Goal: Information Seeking & Learning: Learn about a topic

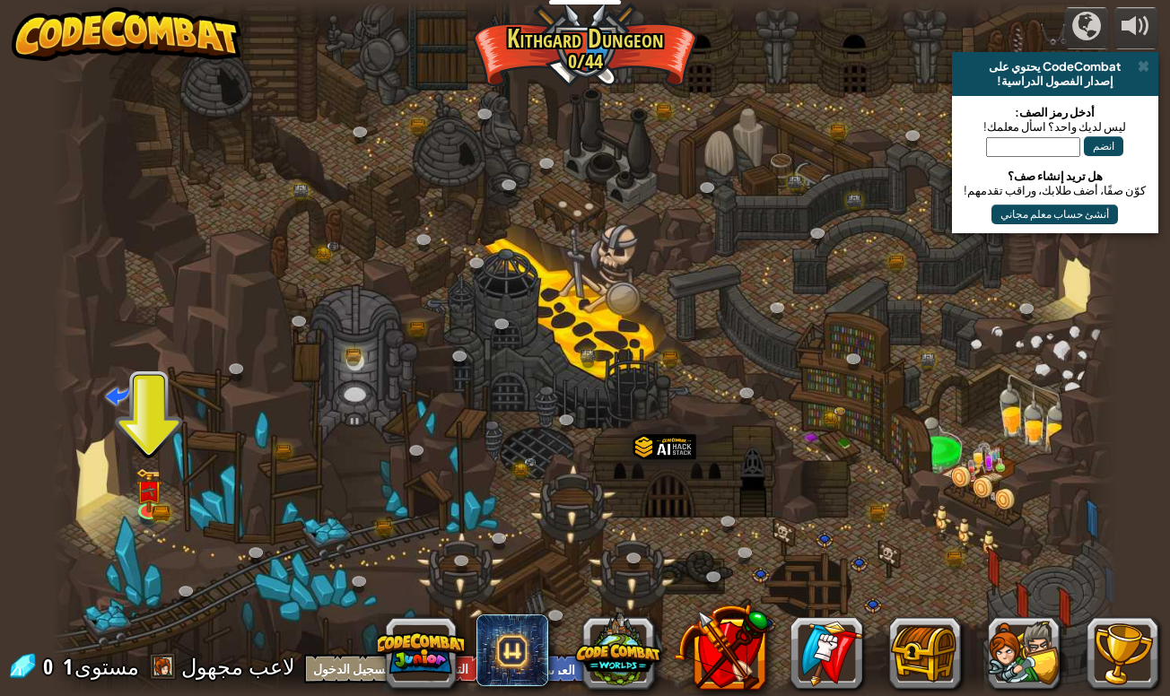
select select "ar"
click at [161, 484] on img at bounding box center [148, 478] width 27 height 59
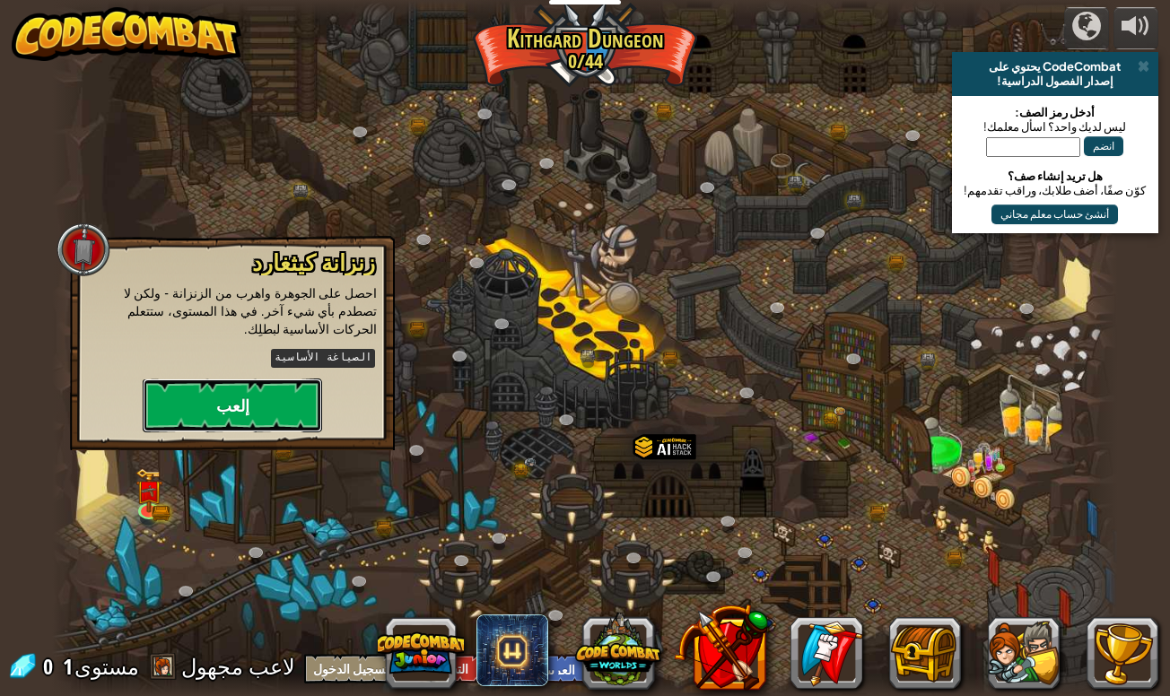
click at [186, 397] on button "إلعب" at bounding box center [232, 406] width 179 height 54
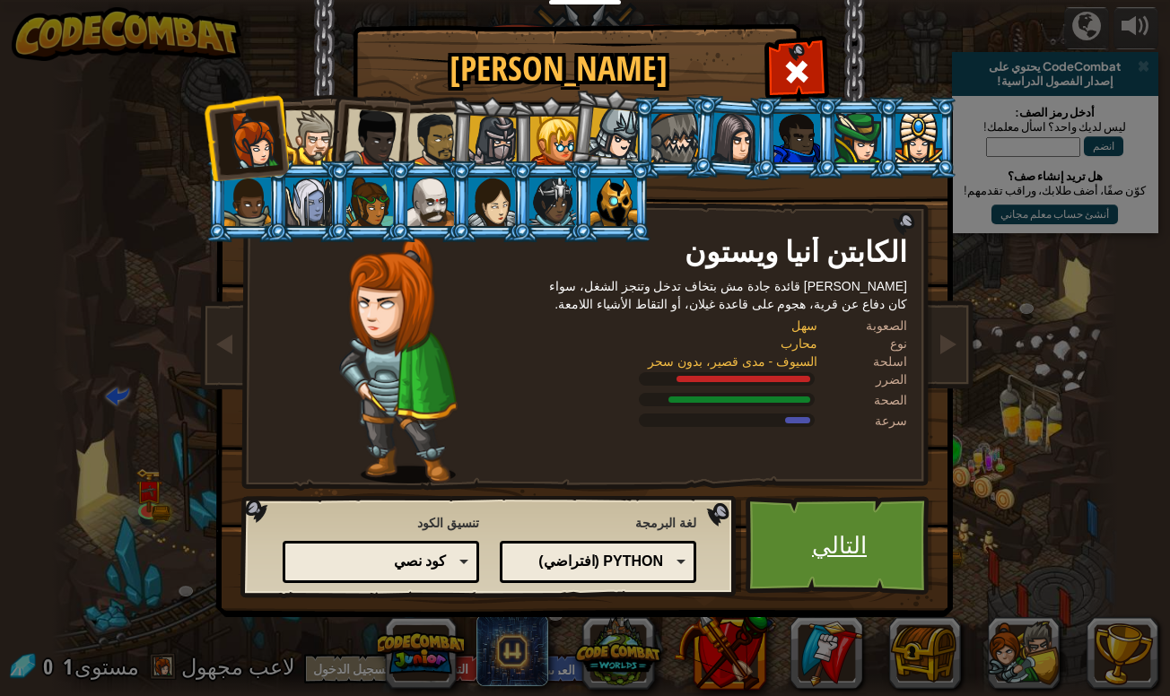
click at [813, 558] on link "التالي" at bounding box center [840, 545] width 188 height 99
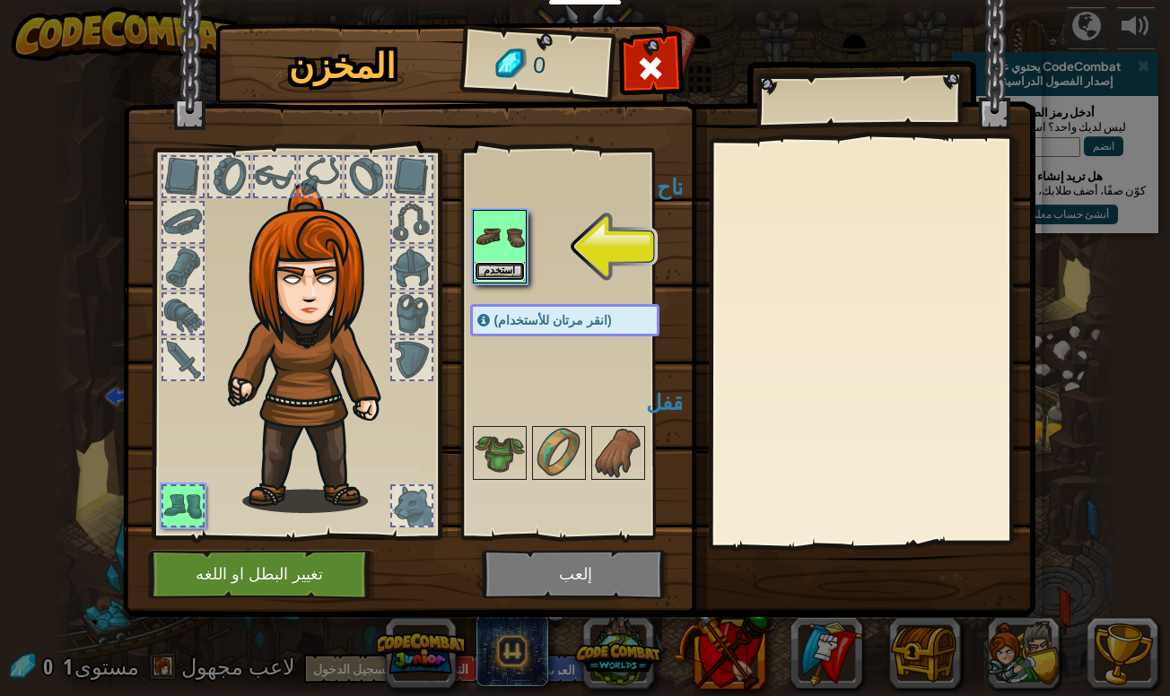
click at [501, 262] on button "استخدم" at bounding box center [500, 271] width 50 height 19
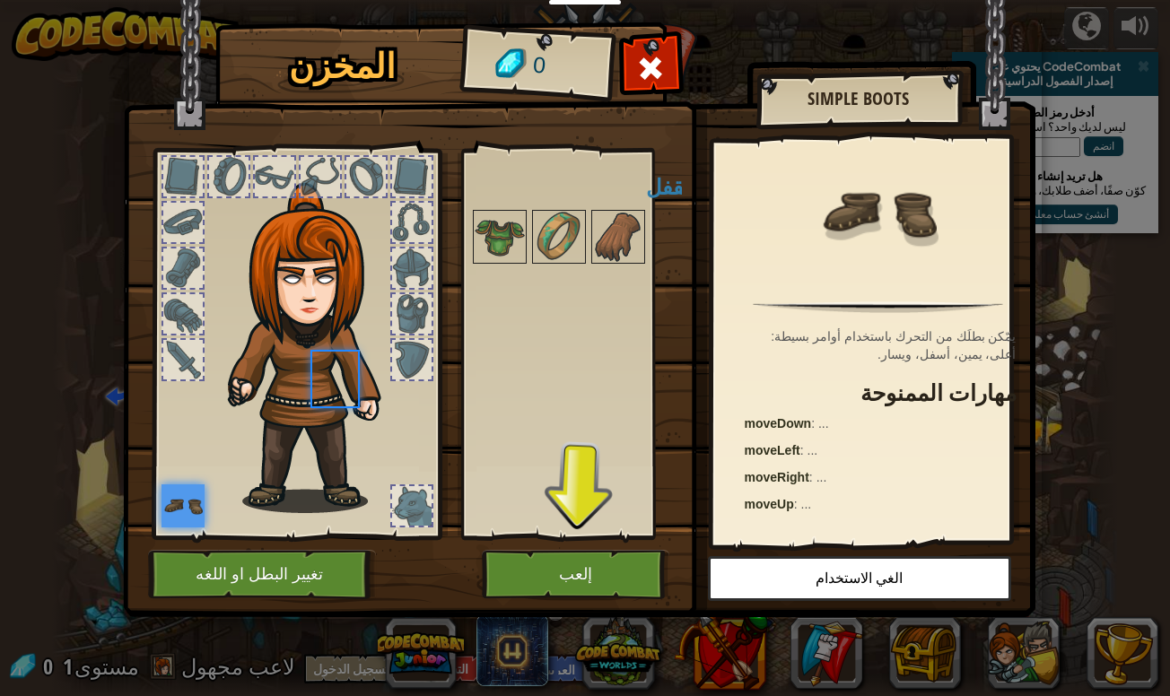
click at [501, 2] on body "المربيين أنشئ حساب مجاني حلول المدارس والمناطق مدافع Kelvintaph توافق المعايير …" at bounding box center [585, 1] width 1170 height 2
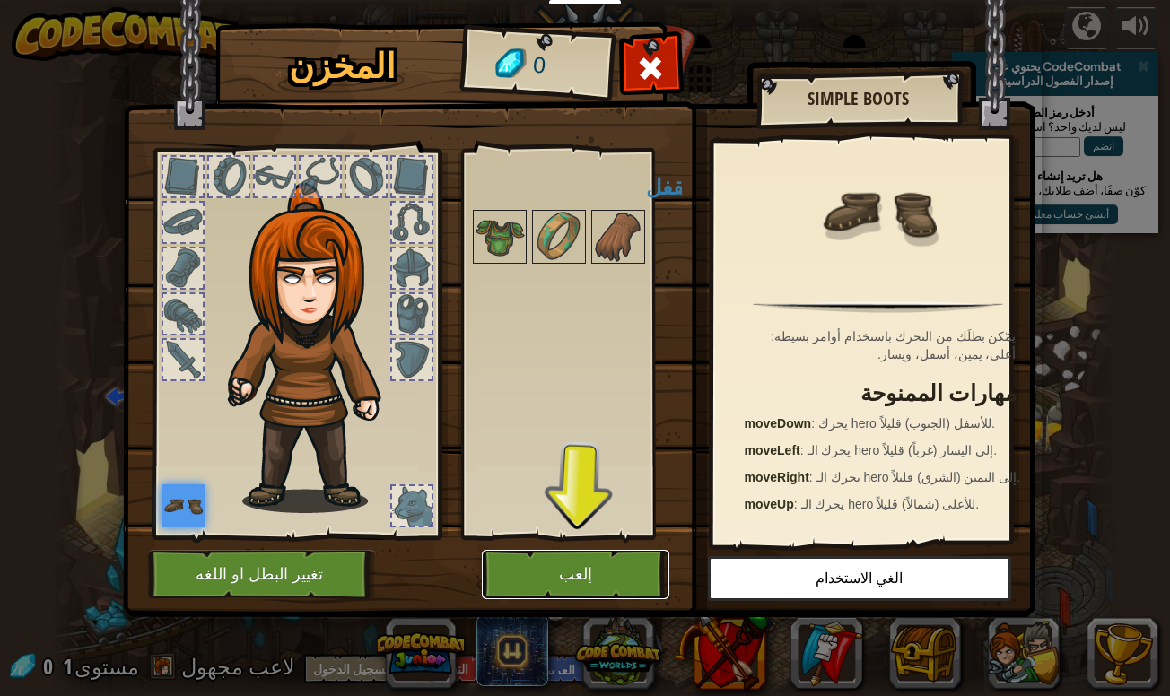
click at [563, 572] on button "إلعب" at bounding box center [576, 574] width 188 height 49
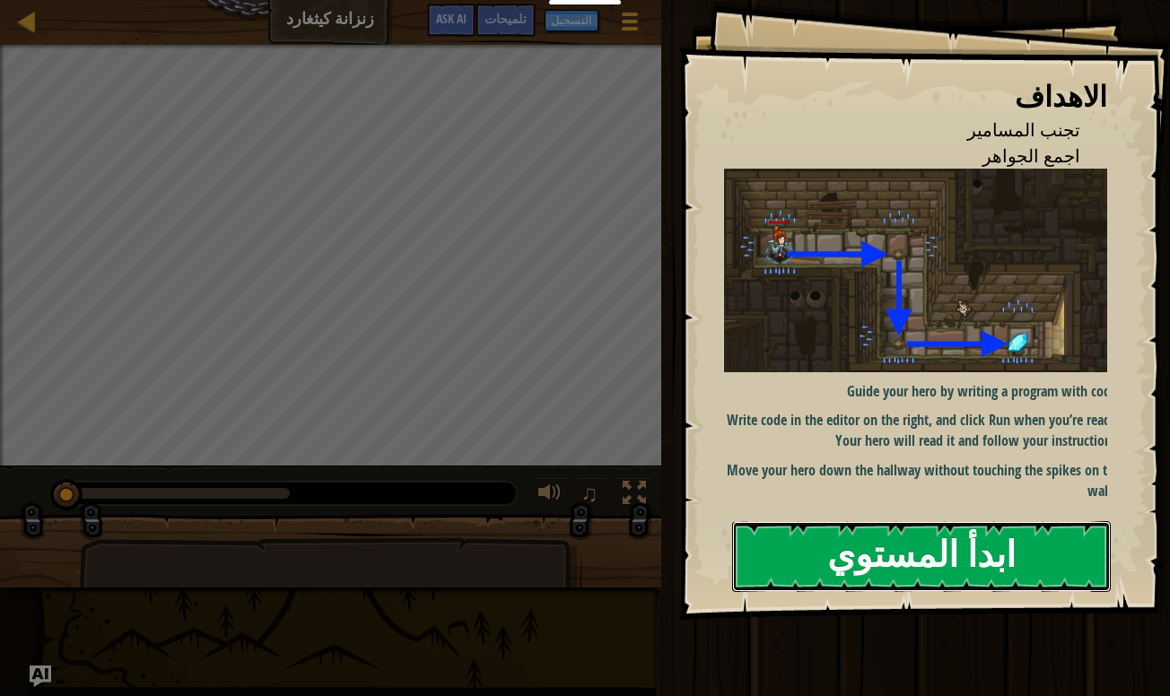
click at [896, 558] on button "ابدأ المستوي" at bounding box center [921, 556] width 379 height 71
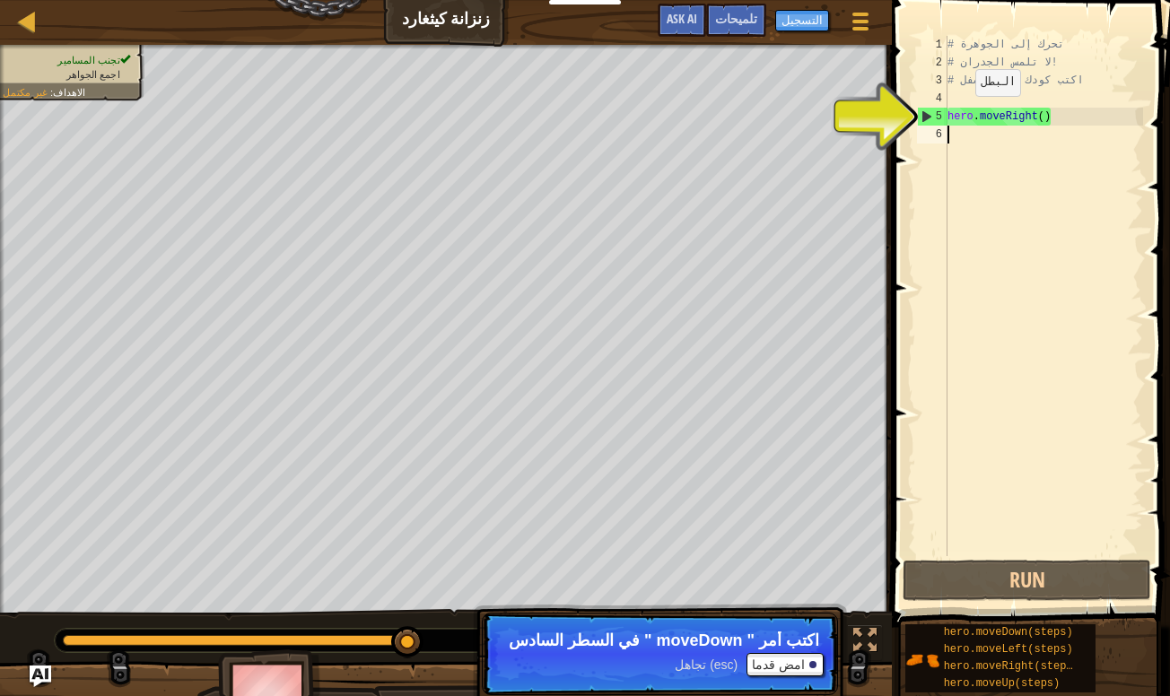
click at [961, 114] on div "# تحرك إلى الجوهرة # لا تلمس الجدران! # اكتب كودك في الأسفل hero . moveRight ( )" at bounding box center [1043, 314] width 199 height 556
type textarea "hero.moveRight()"
type textarea "# اكتب كودك في الأسفل"
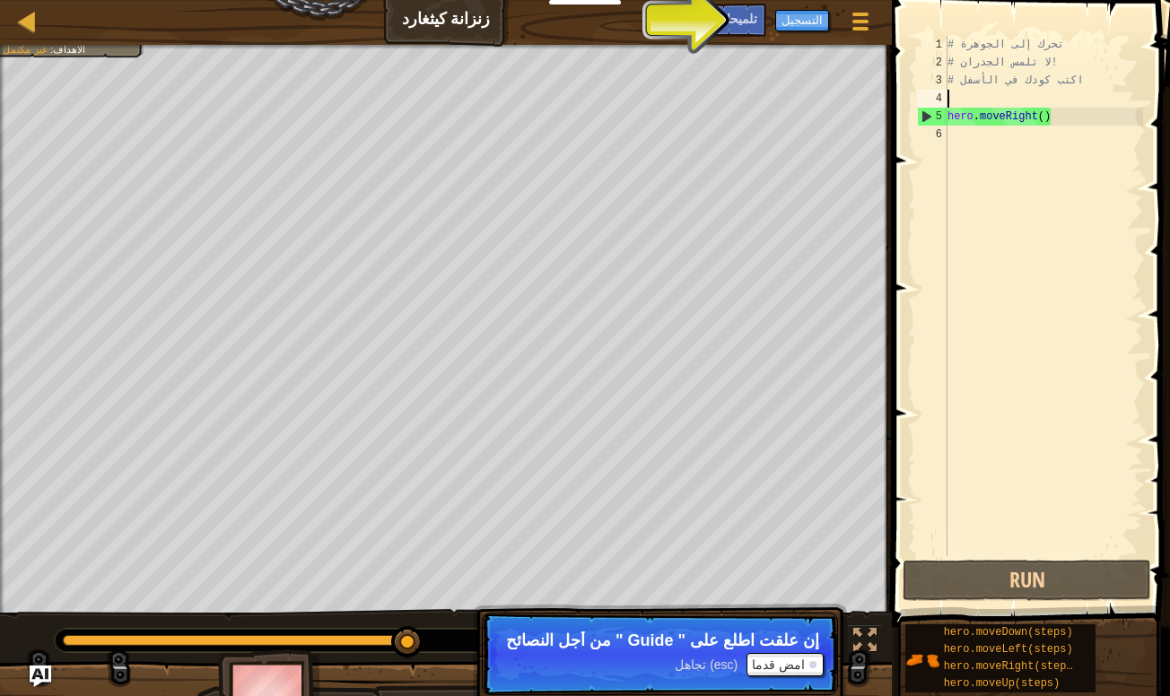
type textarea "hero.moveRight()"
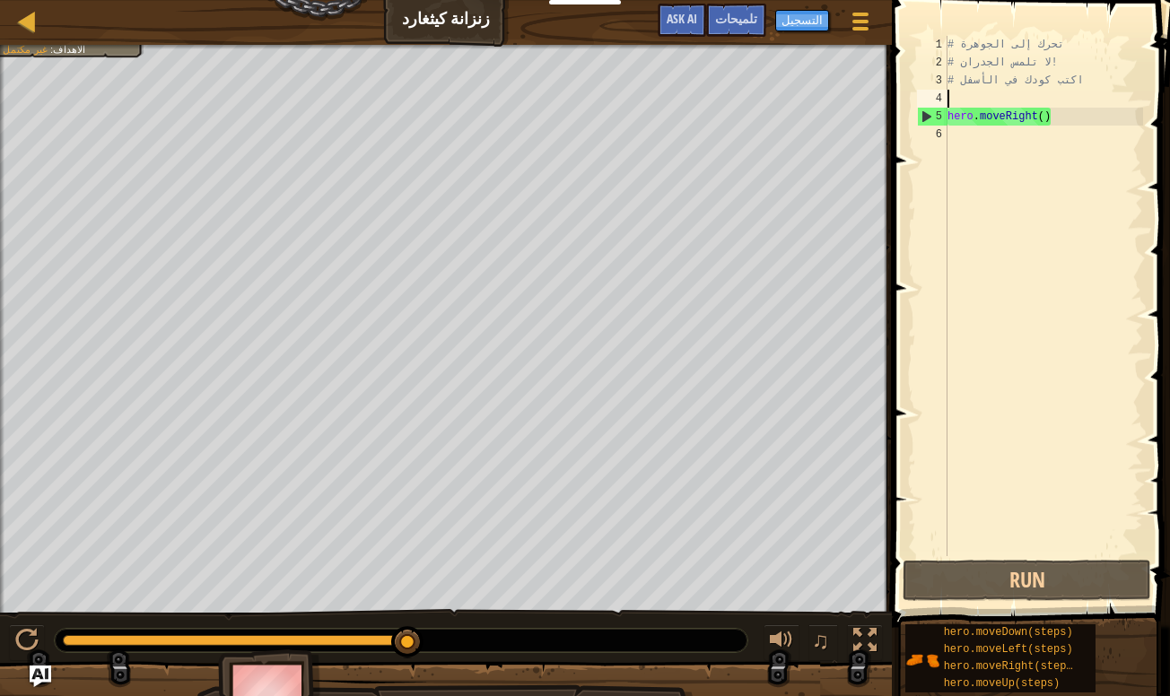
type textarea "hero.moveRight()"
click at [972, 576] on button "Run" at bounding box center [1027, 580] width 249 height 41
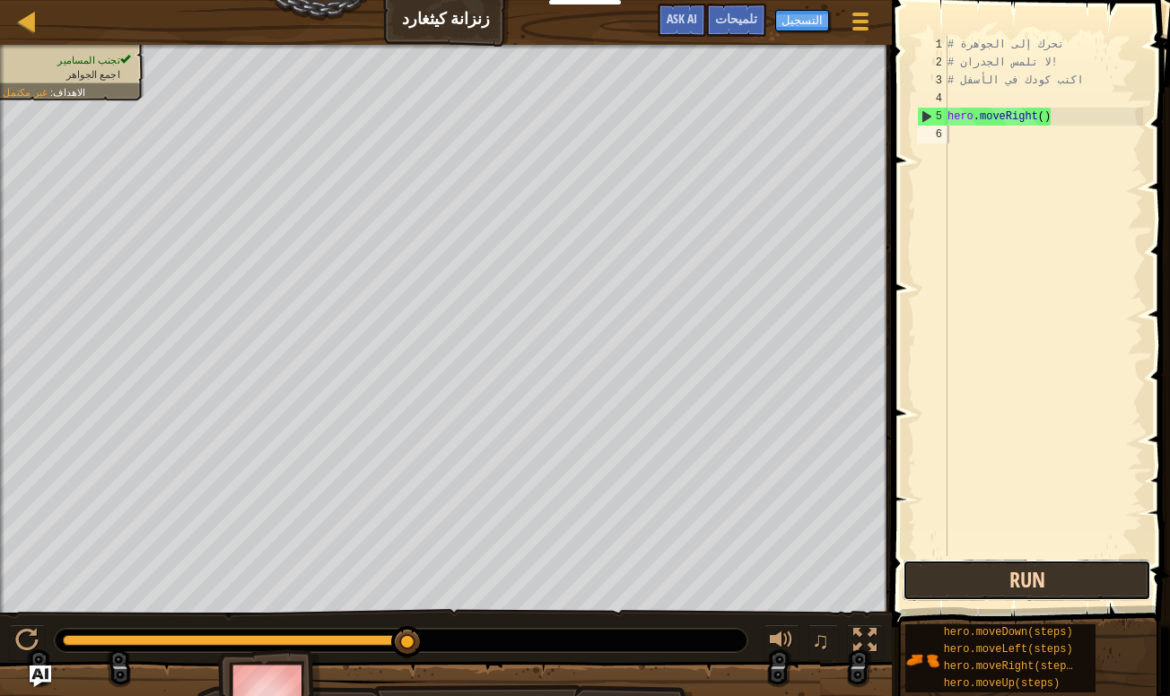
click at [957, 584] on button "Run" at bounding box center [1027, 580] width 249 height 41
click at [990, 573] on button "Run" at bounding box center [1027, 580] width 249 height 41
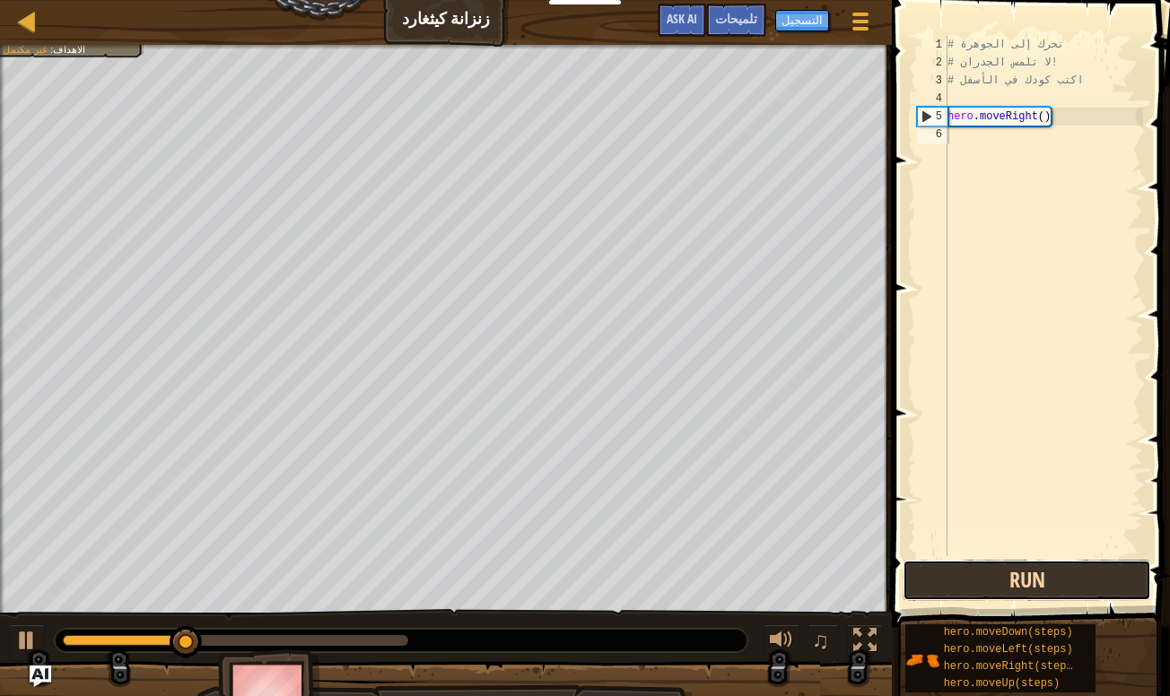
click at [990, 573] on button "Run" at bounding box center [1027, 580] width 249 height 41
click at [990, 573] on button "تشغيل" at bounding box center [1027, 580] width 249 height 41
click at [990, 573] on button "Run" at bounding box center [1027, 580] width 249 height 41
click at [987, 572] on button "Run" at bounding box center [1027, 580] width 249 height 41
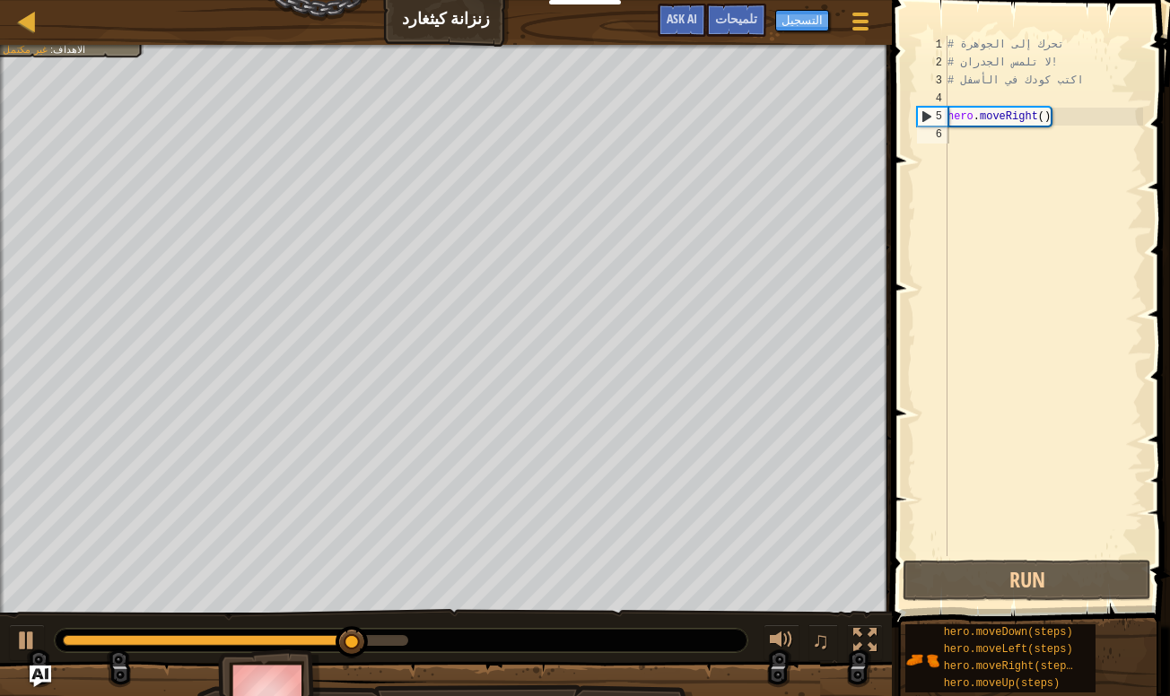
click at [686, 352] on div "خريطة زنزانة كيثغارد قائمة اللعبة انتهاء التسجيل تلميحات Ask AI 1 ההההההההההההה…" at bounding box center [585, 348] width 1170 height 696
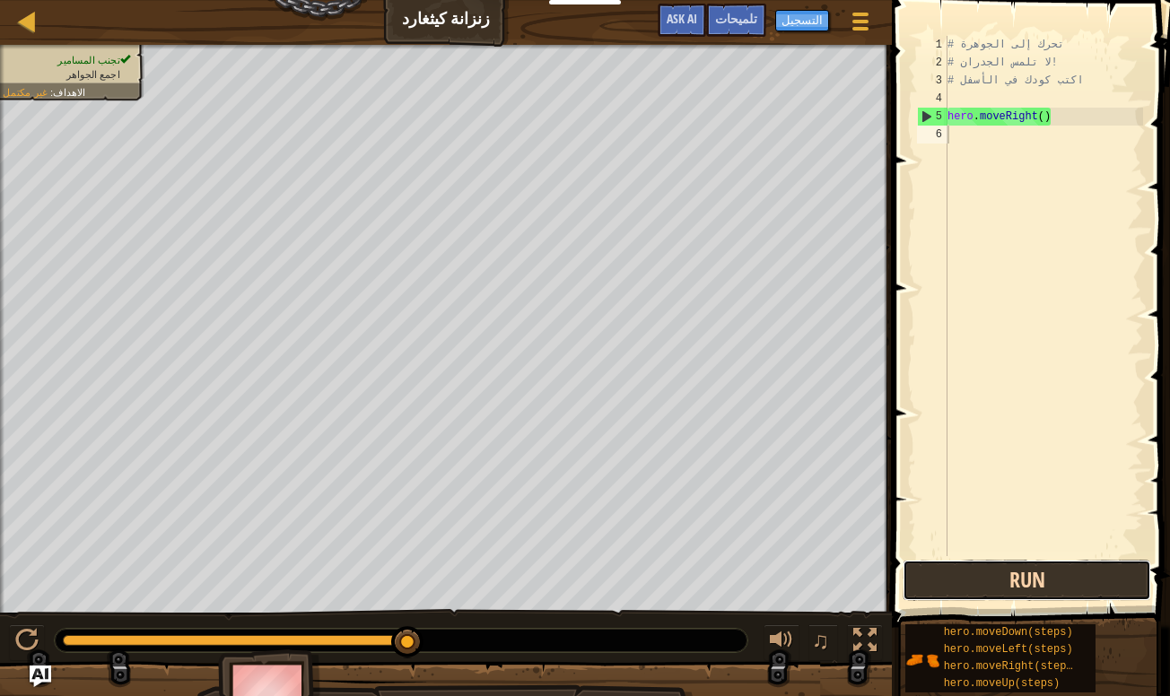
click at [961, 570] on button "Run" at bounding box center [1027, 580] width 249 height 41
click at [1128, 539] on div "1 2 3 4 5 6 # تحرك إلى الجوهرة # لا تلمس الجدران! # اكتب كودك في الأسفل hero . …" at bounding box center [1027, 349] width 283 height 680
click at [1064, 580] on button "Run" at bounding box center [1027, 580] width 249 height 41
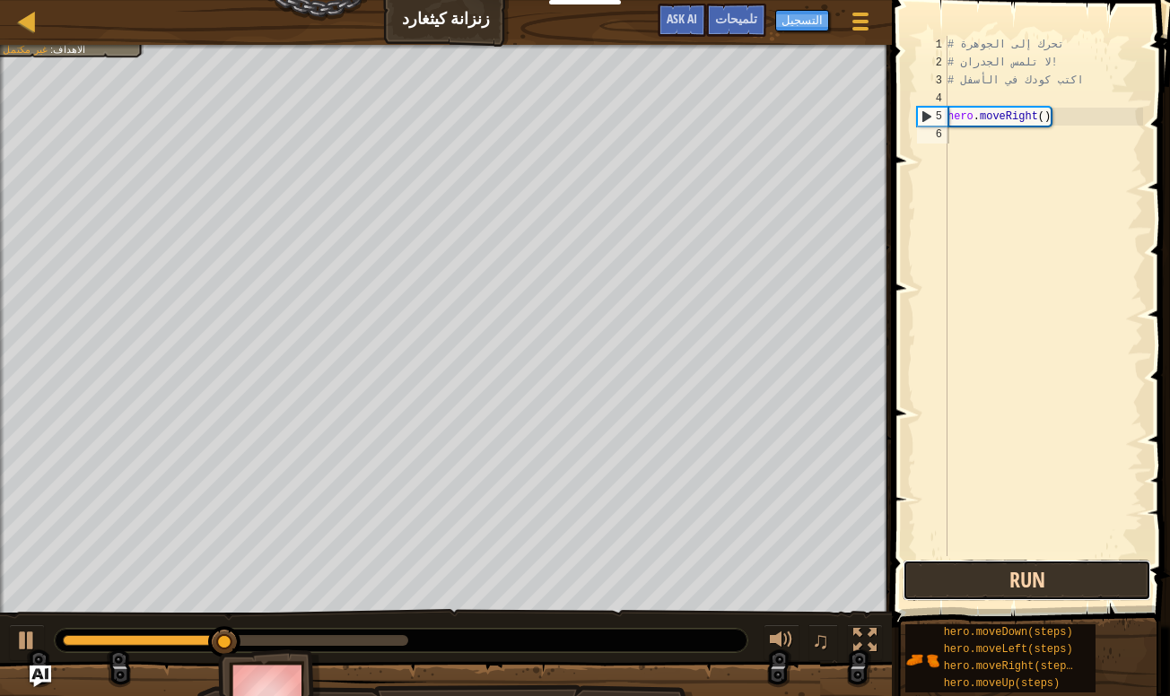
click at [1064, 580] on button "Run" at bounding box center [1027, 580] width 249 height 41
click at [1064, 580] on button "تشغيل" at bounding box center [1027, 580] width 249 height 41
click at [1086, 567] on button "Run" at bounding box center [1027, 580] width 249 height 41
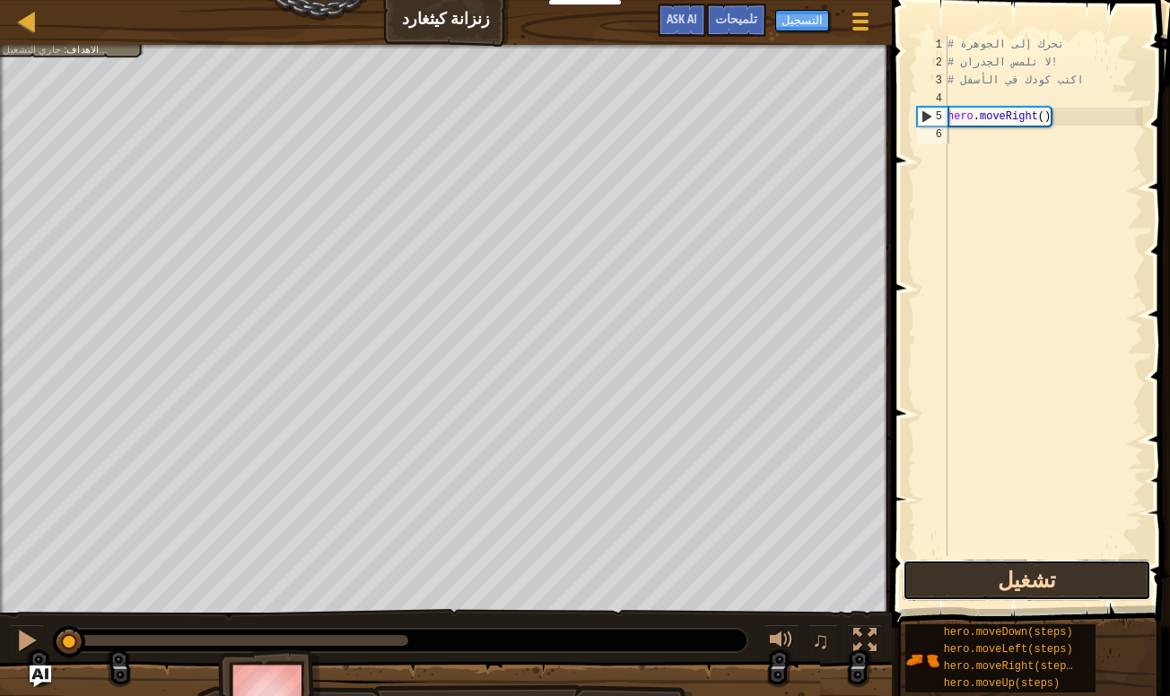
click at [1086, 567] on button "تشغيل" at bounding box center [1027, 580] width 249 height 41
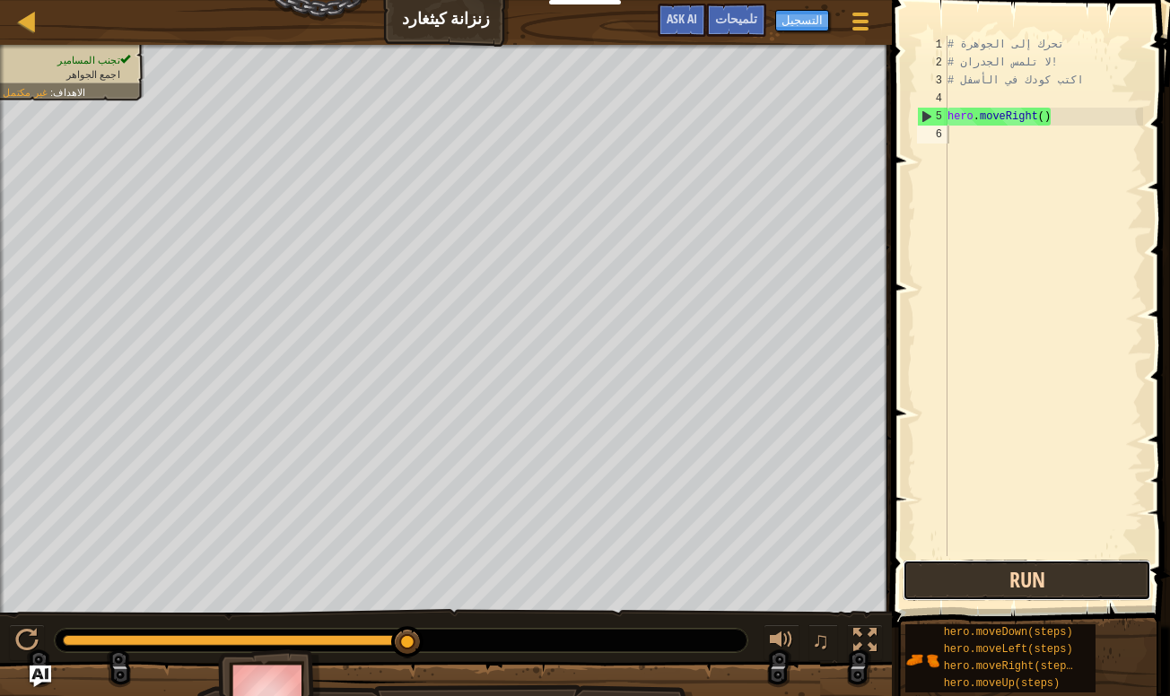
click at [1050, 563] on button "Run" at bounding box center [1027, 580] width 249 height 41
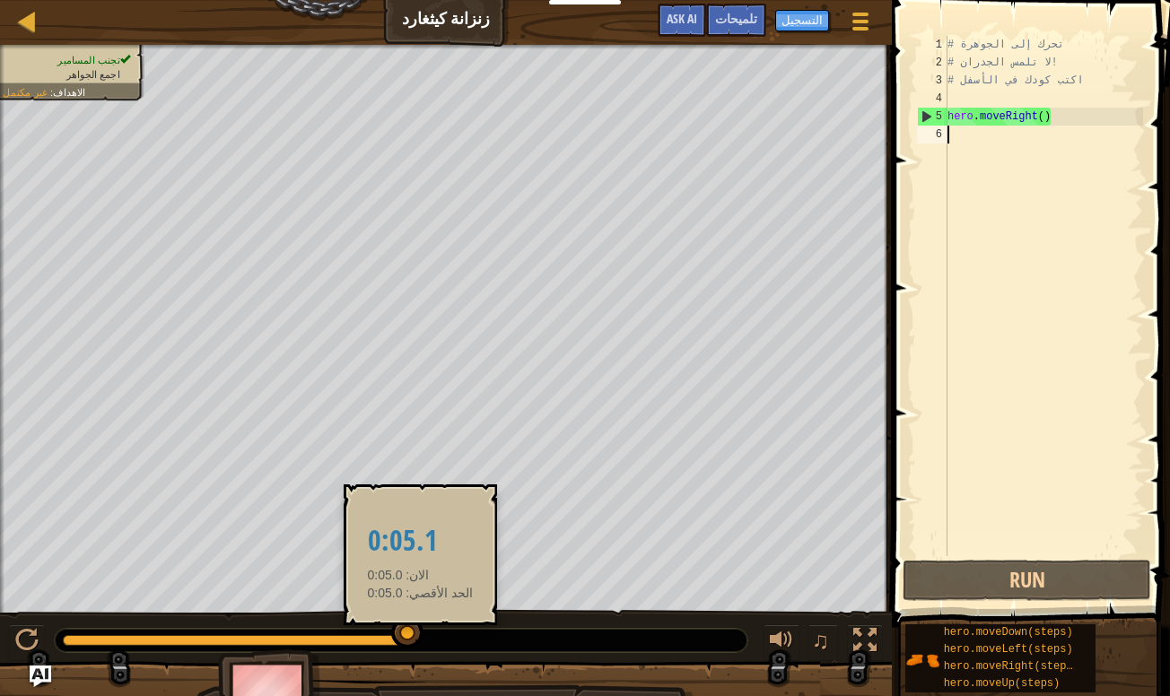
click at [414, 639] on div at bounding box center [407, 633] width 32 height 32
click at [414, 639] on div at bounding box center [407, 637] width 32 height 32
click at [414, 639] on div at bounding box center [407, 631] width 32 height 32
click at [414, 639] on div at bounding box center [407, 641] width 32 height 32
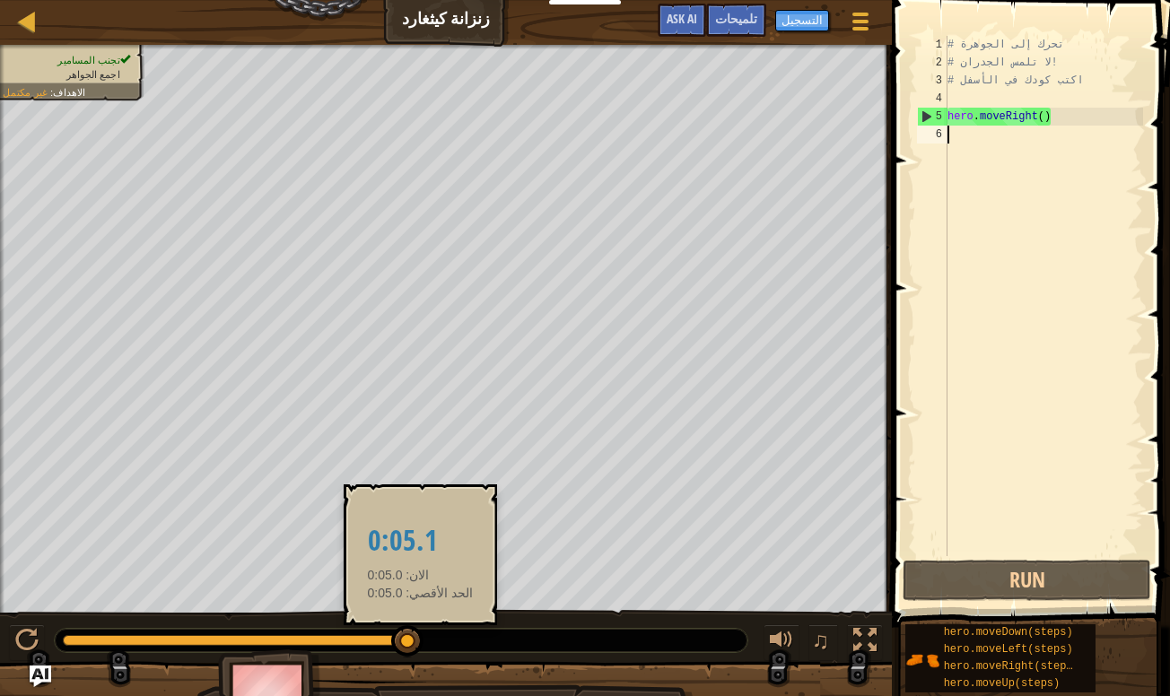
click at [414, 639] on div at bounding box center [407, 641] width 32 height 32
click at [414, 639] on div at bounding box center [407, 638] width 32 height 32
click at [414, 639] on div at bounding box center [407, 631] width 32 height 32
click at [414, 639] on div at bounding box center [407, 641] width 32 height 32
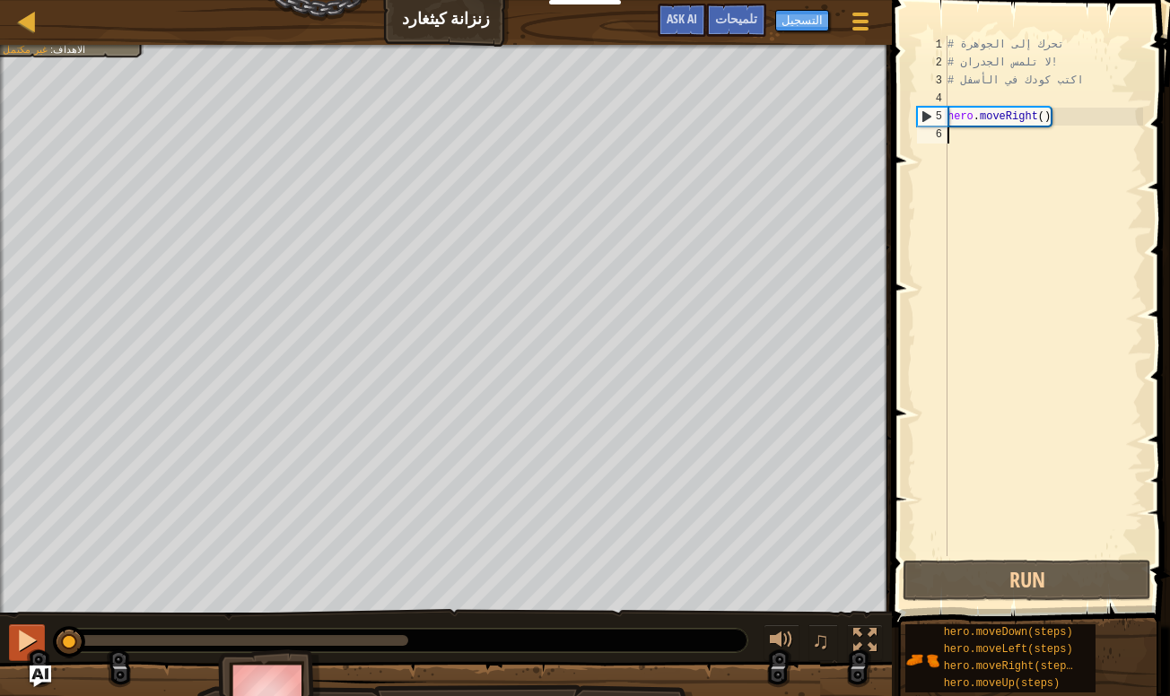
drag, startPoint x: 414, startPoint y: 639, endPoint x: 20, endPoint y: 645, distance: 393.9
click at [20, 645] on div at bounding box center [26, 640] width 23 height 23
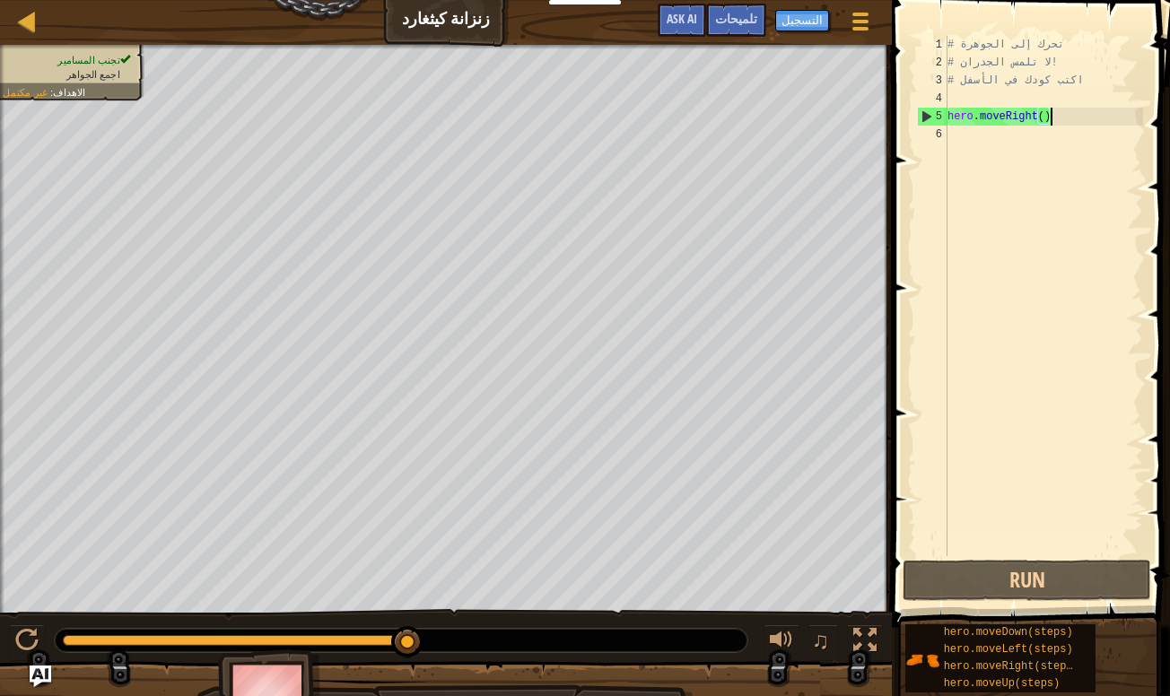
click at [1049, 109] on div "# تحرك إلى الجوهرة # لا تلمس الجدران! # اكتب كودك في الأسفل hero . moveRight ( )" at bounding box center [1043, 314] width 199 height 556
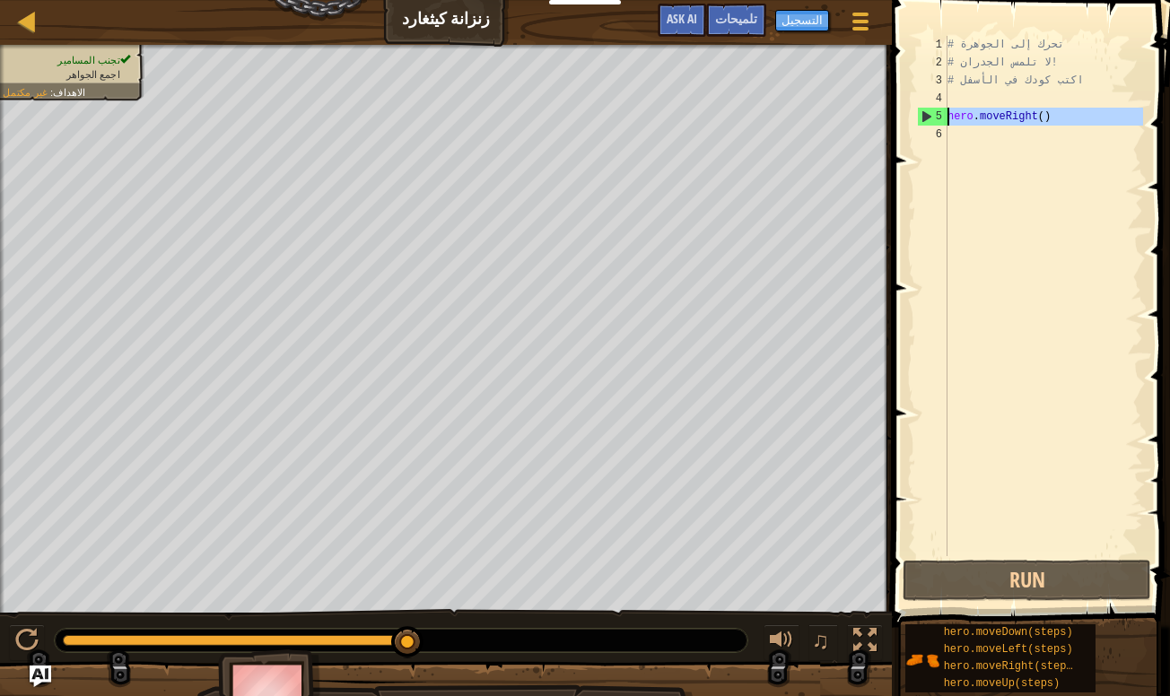
click at [922, 114] on div "5" at bounding box center [933, 117] width 30 height 18
type textarea "hero.moveRight()"
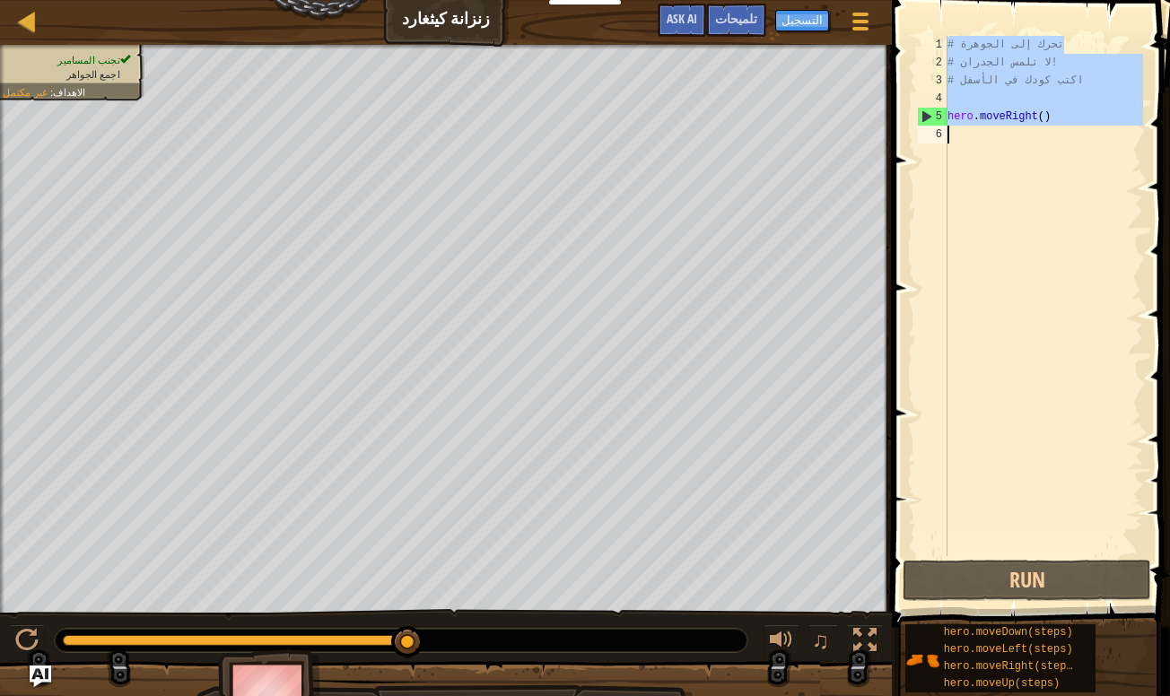
click at [922, 114] on div "5" at bounding box center [933, 117] width 30 height 18
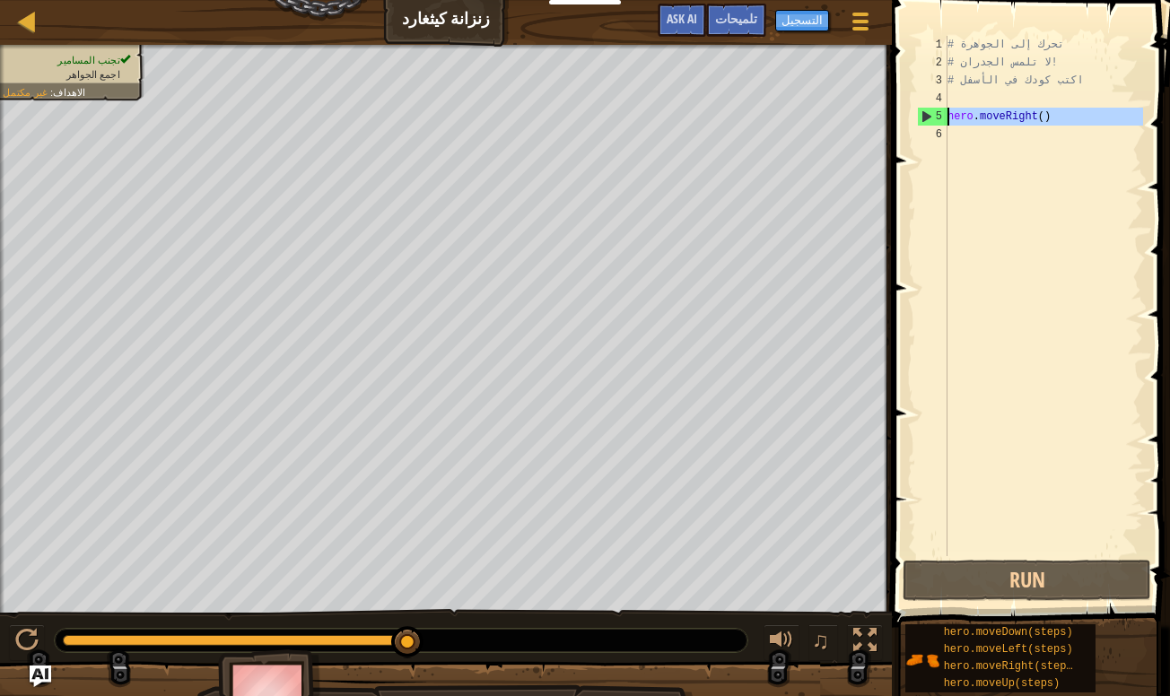
click at [929, 124] on div "5" at bounding box center [933, 117] width 30 height 18
type textarea "hero.moveRight()"
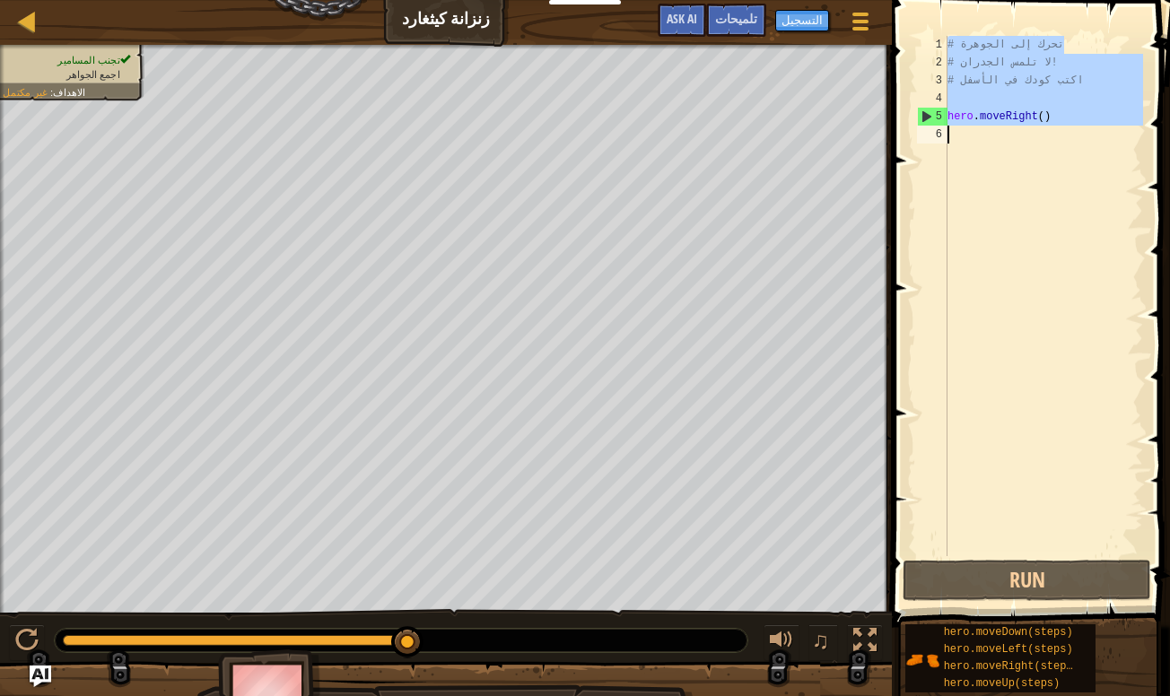
click at [929, 124] on div "5" at bounding box center [933, 117] width 30 height 18
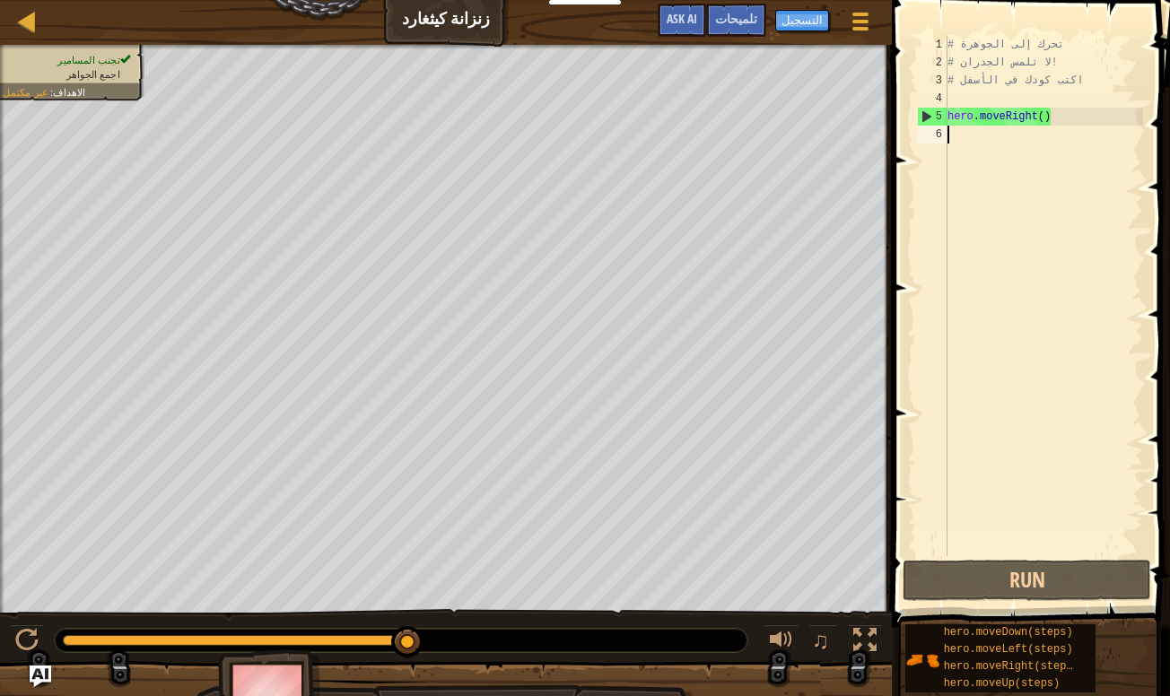
click at [934, 132] on div "6" at bounding box center [932, 135] width 31 height 18
click at [31, 633] on div at bounding box center [26, 640] width 23 height 23
click at [1054, 578] on button "Run" at bounding box center [1027, 580] width 249 height 41
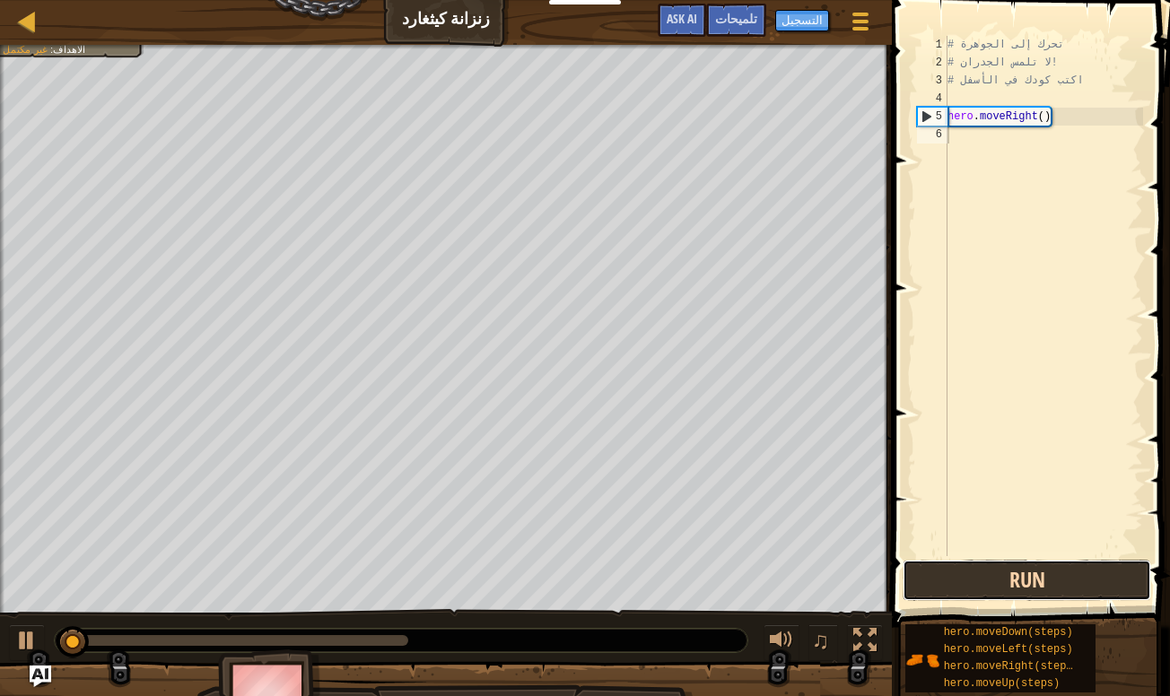
click at [1054, 578] on button "Run" at bounding box center [1027, 580] width 249 height 41
click at [1054, 578] on button "تشغيل" at bounding box center [1027, 580] width 249 height 41
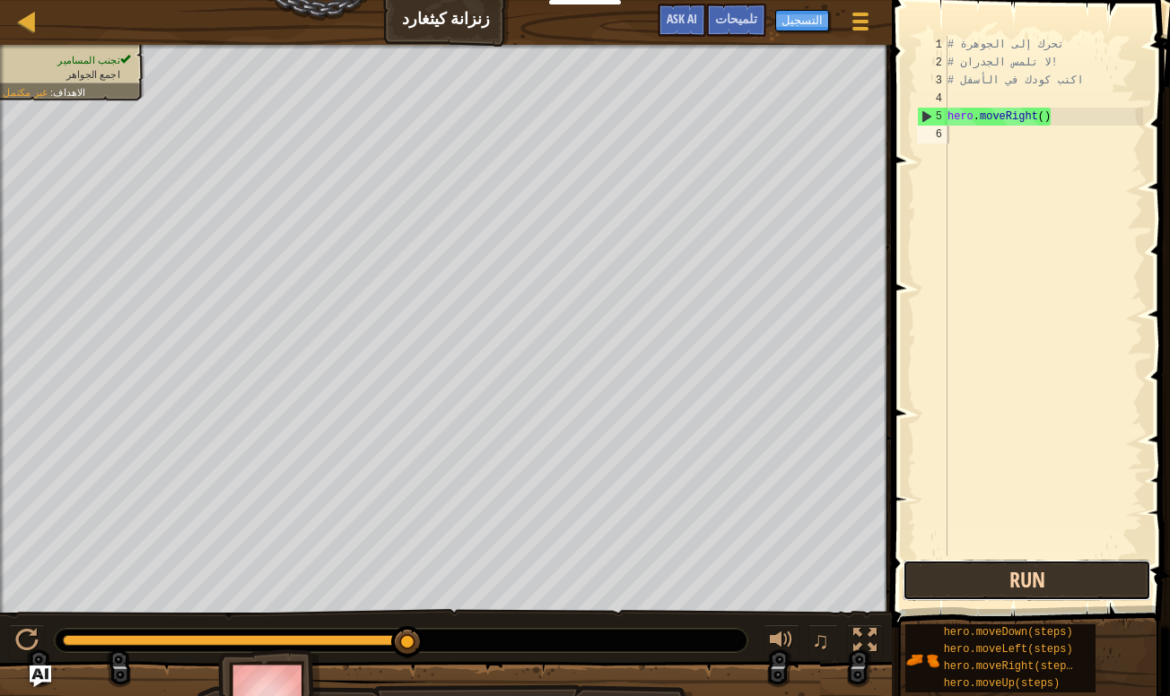
click at [1016, 578] on button "Run" at bounding box center [1027, 580] width 249 height 41
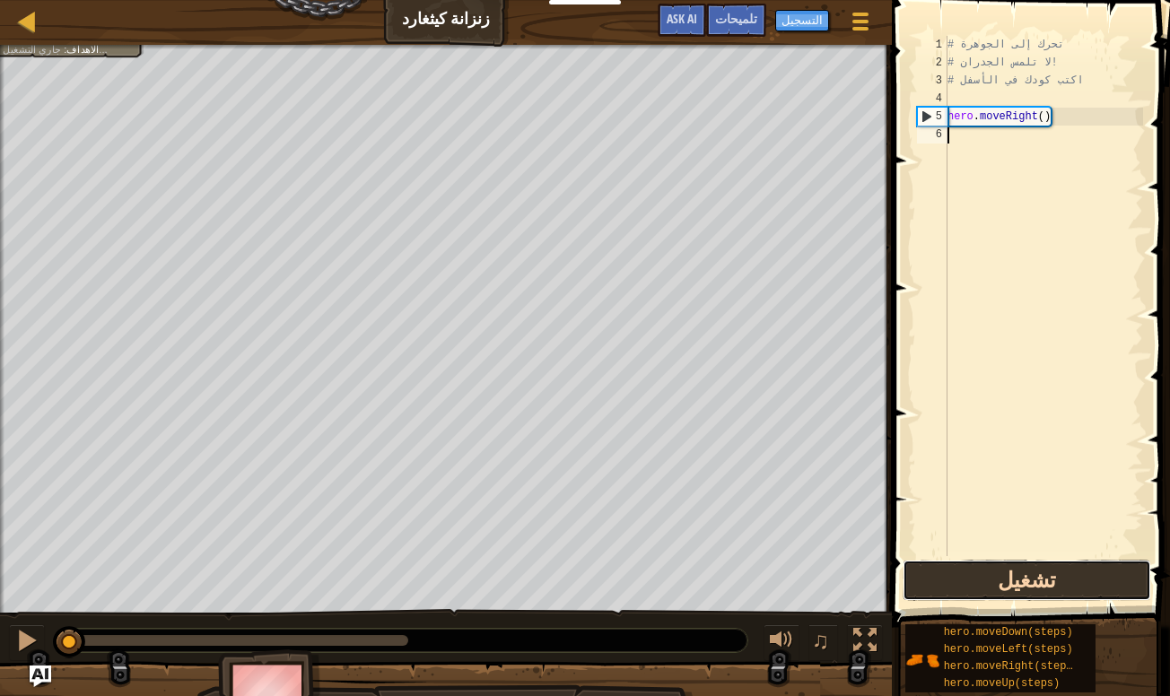
click at [1016, 578] on button "تشغيل" at bounding box center [1027, 580] width 249 height 41
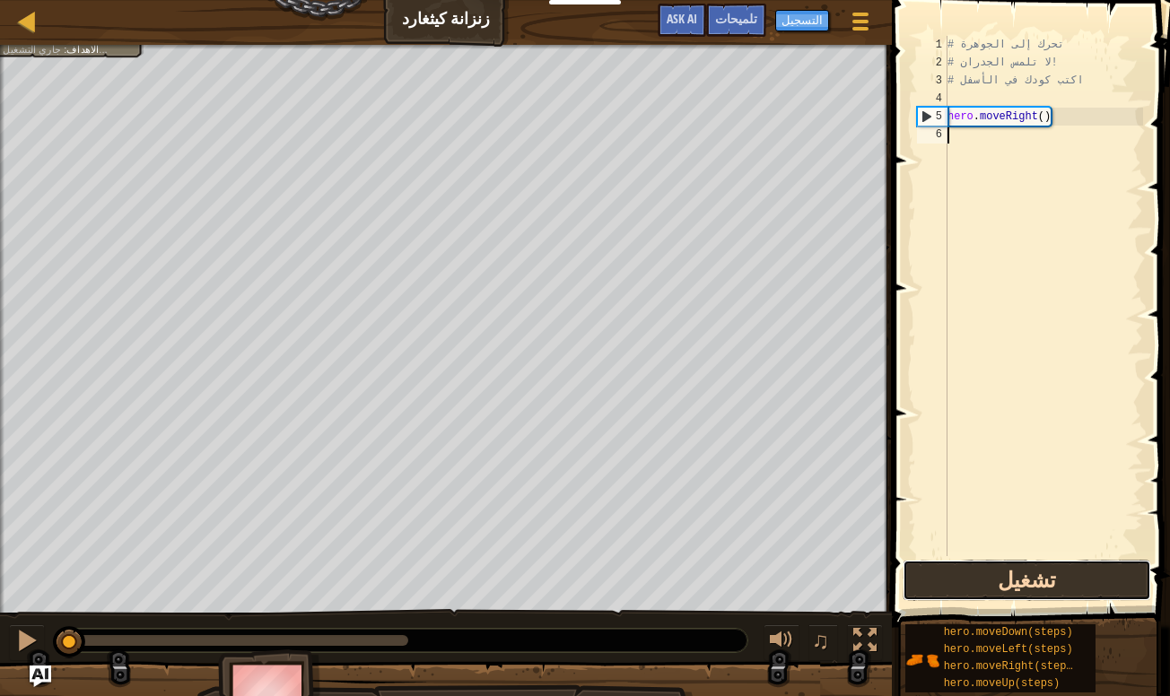
click at [1016, 578] on button "تشغيل" at bounding box center [1027, 580] width 249 height 41
click at [1012, 571] on button "Run" at bounding box center [1027, 580] width 249 height 41
